Goal: Task Accomplishment & Management: Complete application form

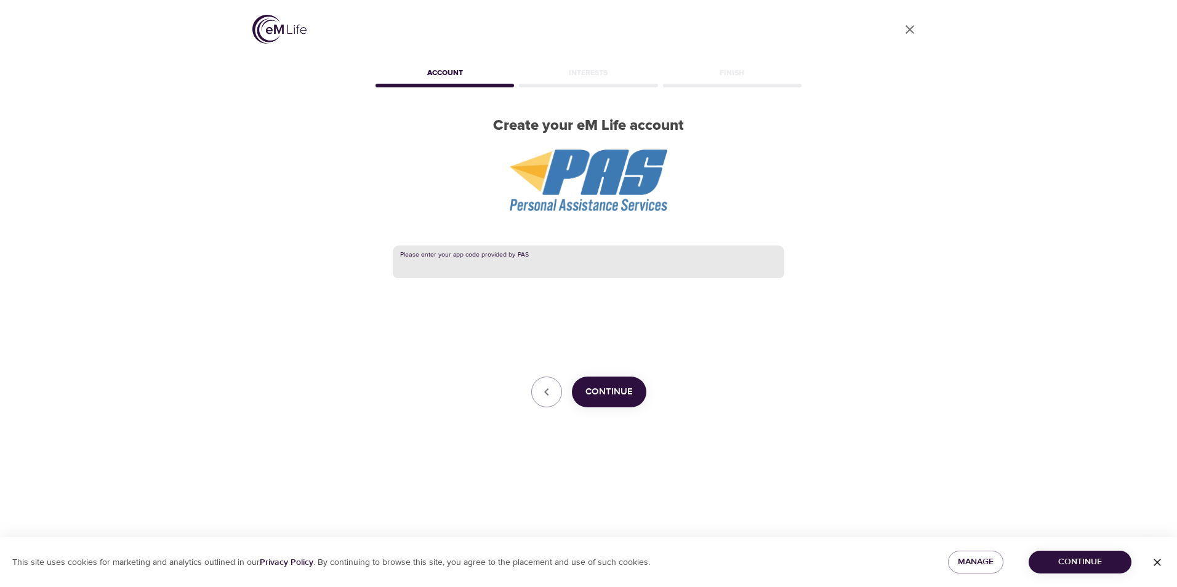
click at [554, 260] on input "text" at bounding box center [589, 262] width 392 height 33
type input "[PERSON_NAME]"
click at [606, 391] on span "Continue" at bounding box center [608, 392] width 47 height 16
